Goal: Find specific page/section: Find specific page/section

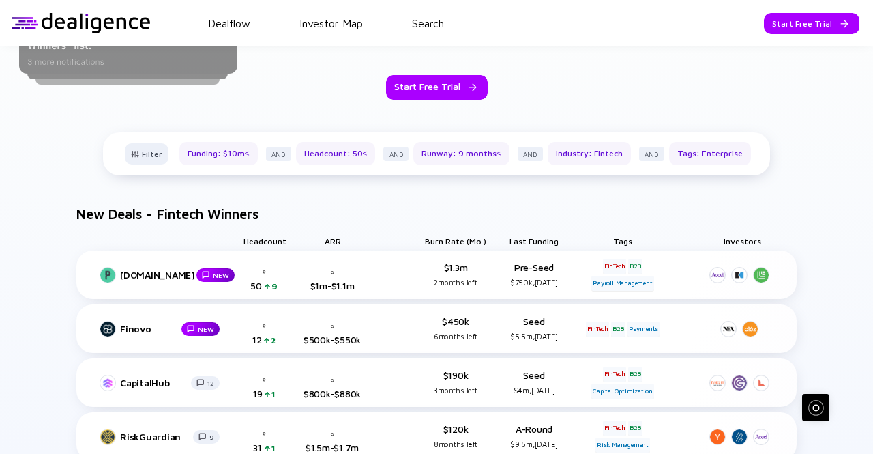
scroll to position [709, 0]
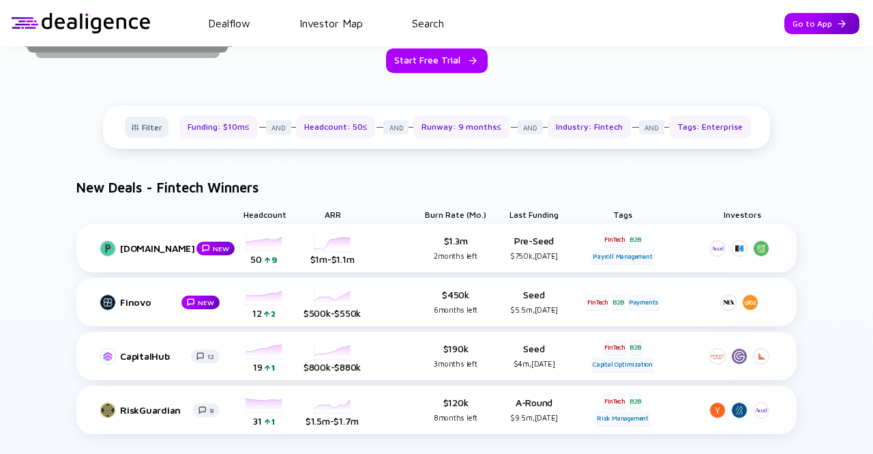
click at [788, 21] on div "Go to App" at bounding box center [821, 23] width 75 height 21
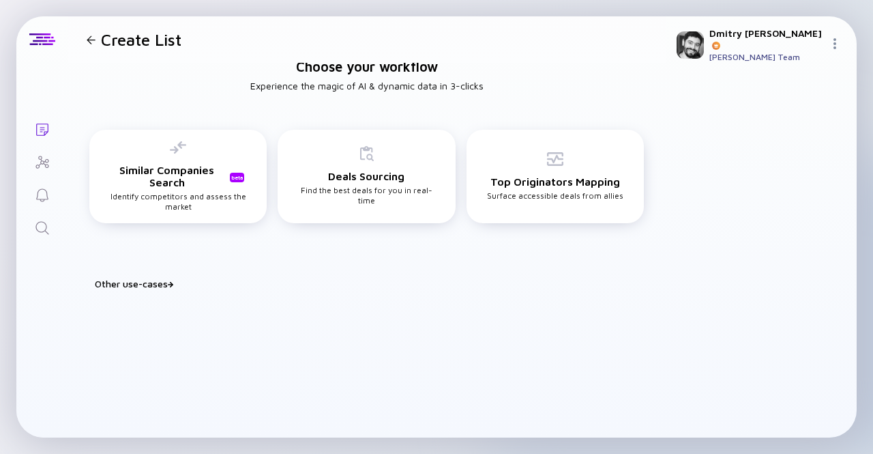
click at [270, 87] on h2 "Experience the magic of AI & dynamic data in 3-clicks" at bounding box center [366, 86] width 233 height 12
